Goal: Task Accomplishment & Management: Manage account settings

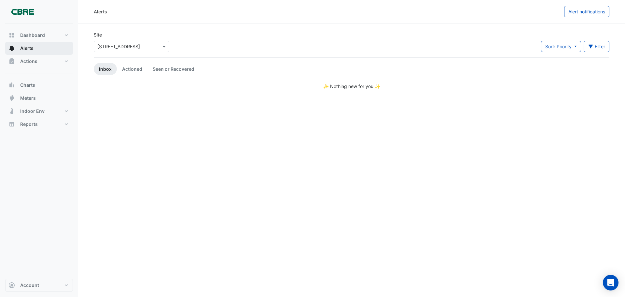
click at [34, 47] on button "Alerts" at bounding box center [39, 48] width 68 height 13
click at [20, 58] on span "Actions" at bounding box center [28, 61] width 17 height 7
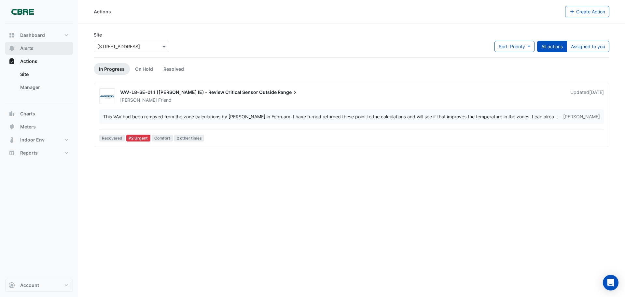
click at [39, 47] on button "Alerts" at bounding box center [39, 48] width 68 height 13
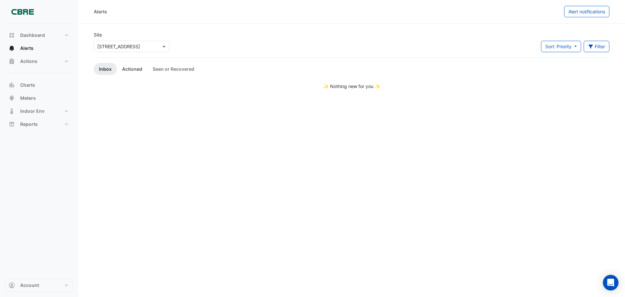
click at [132, 67] on link "Actioned" at bounding box center [132, 69] width 31 height 12
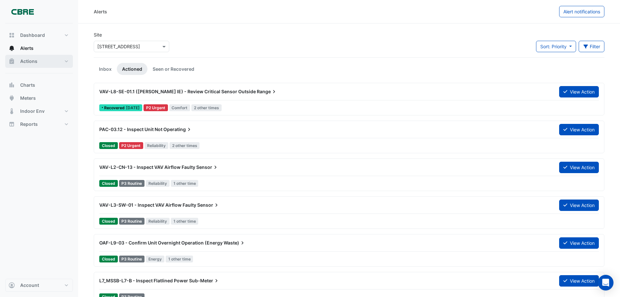
click at [29, 59] on span "Actions" at bounding box center [28, 61] width 17 height 7
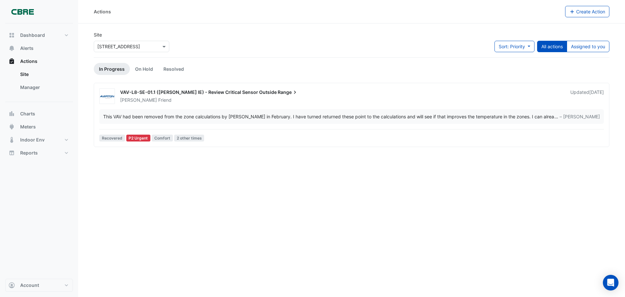
click at [574, 115] on span "– [PERSON_NAME]" at bounding box center [580, 116] width 40 height 7
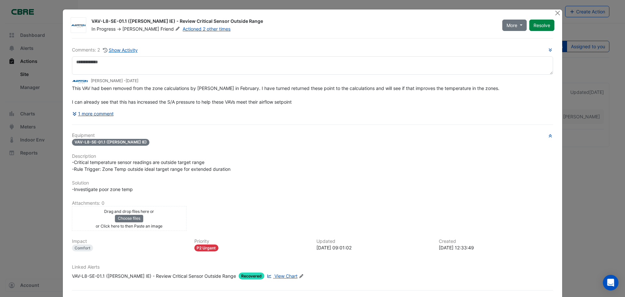
click at [72, 114] on icon at bounding box center [75, 113] width 6 height 5
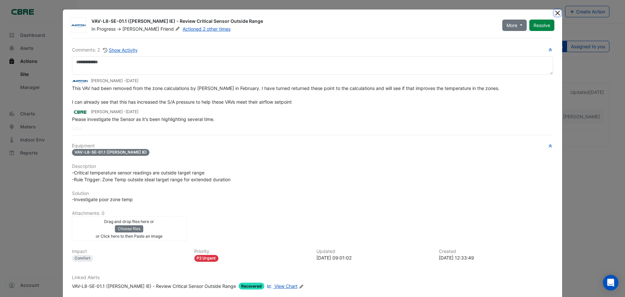
click at [555, 13] on button "Close" at bounding box center [557, 12] width 7 height 7
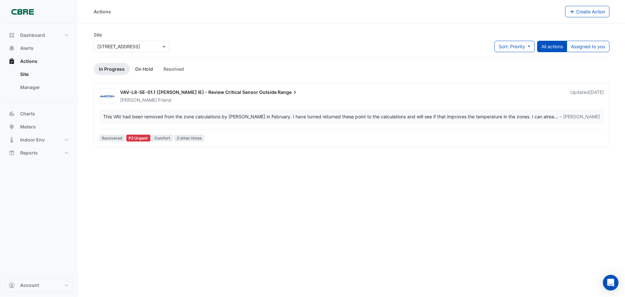
click at [137, 70] on link "On Hold" at bounding box center [144, 69] width 28 height 12
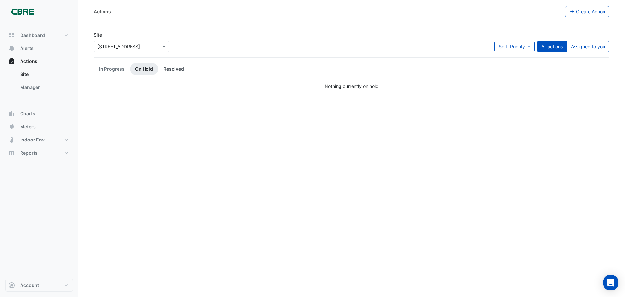
click at [171, 67] on link "Resolved" at bounding box center [173, 69] width 31 height 12
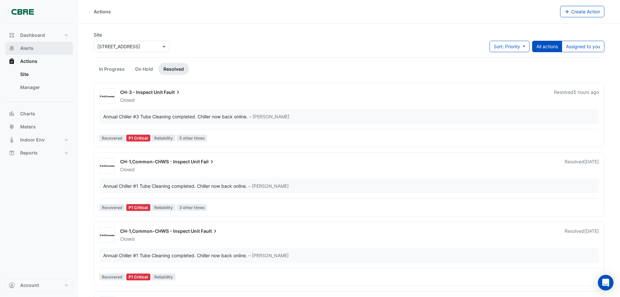
click at [28, 45] on span "Alerts" at bounding box center [26, 48] width 13 height 7
